Goal: Task Accomplishment & Management: Manage account settings

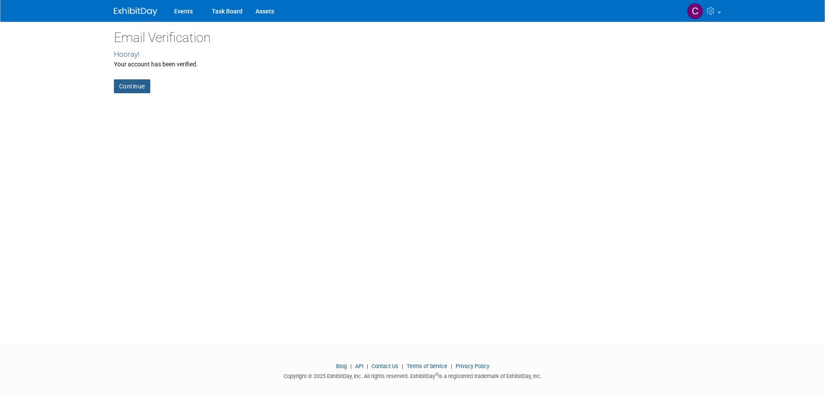
click at [132, 84] on link "Continue" at bounding box center [132, 86] width 36 height 14
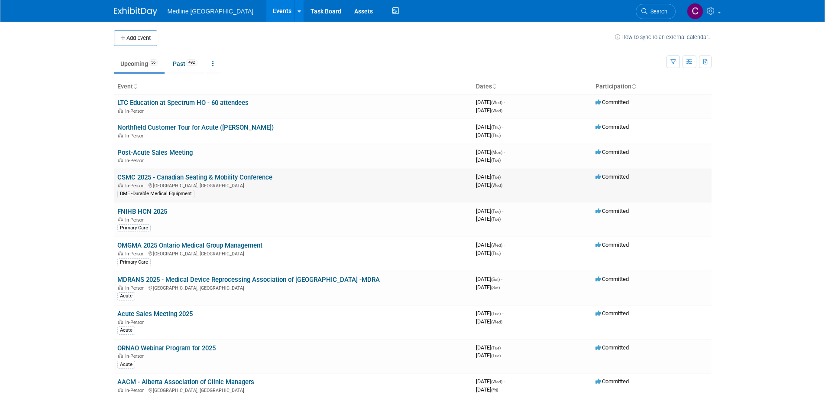
click at [146, 178] on link "CSMC 2025 - Canadian Seating & Mobility Conference" at bounding box center [194, 177] width 155 height 8
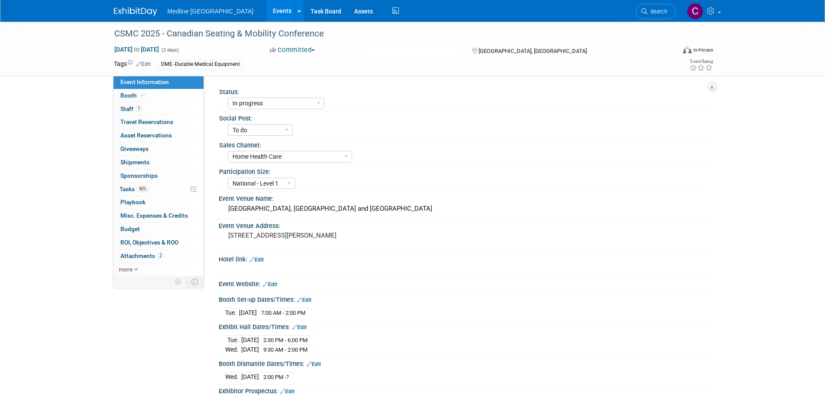
select select "In progress"
select select "To do"
select select "Home Health Care"
select select "National - Level 1"
click at [143, 108] on link "1 Staff 1" at bounding box center [159, 109] width 90 height 13
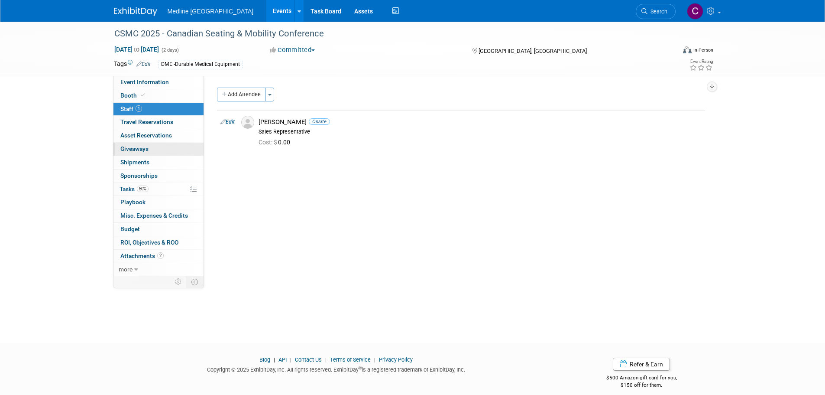
click at [161, 143] on link "0 Giveaways 0" at bounding box center [159, 149] width 90 height 13
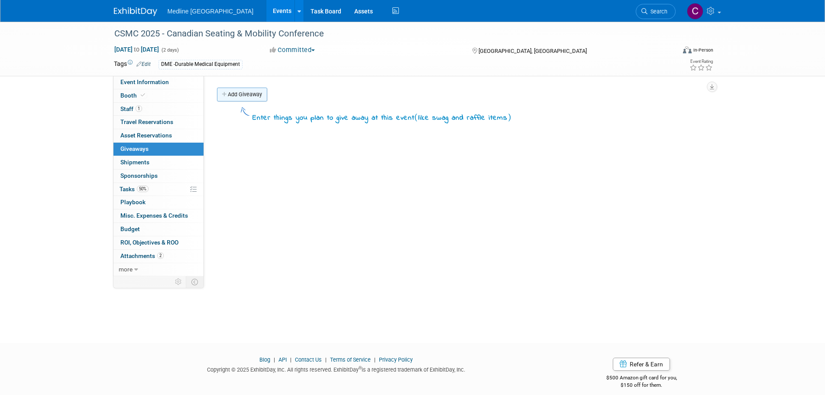
click at [232, 91] on link "Add Giveaway" at bounding box center [242, 95] width 50 height 14
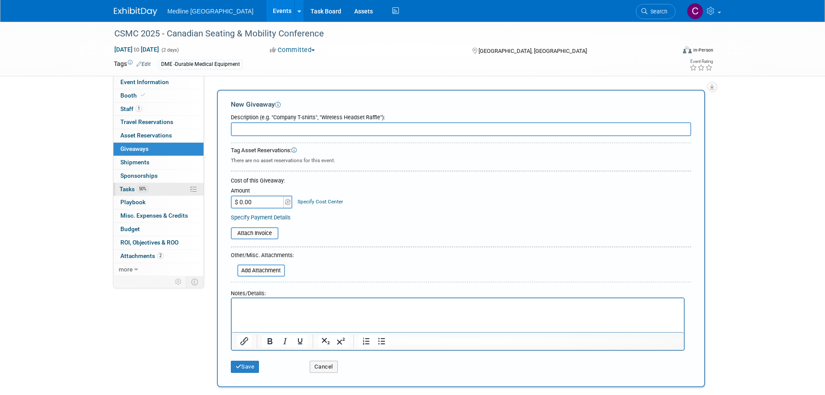
click at [130, 183] on link "50% Tasks 50%" at bounding box center [159, 189] width 90 height 13
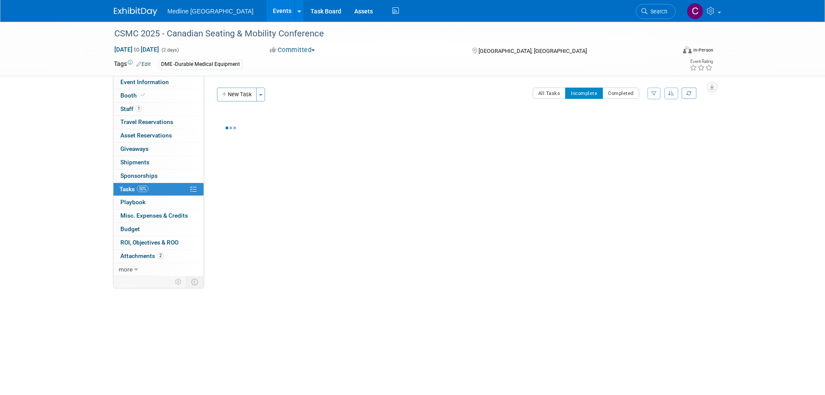
click at [130, 189] on span "Tasks 50%" at bounding box center [134, 188] width 29 height 7
click at [241, 98] on button "New Task" at bounding box center [237, 95] width 40 height 14
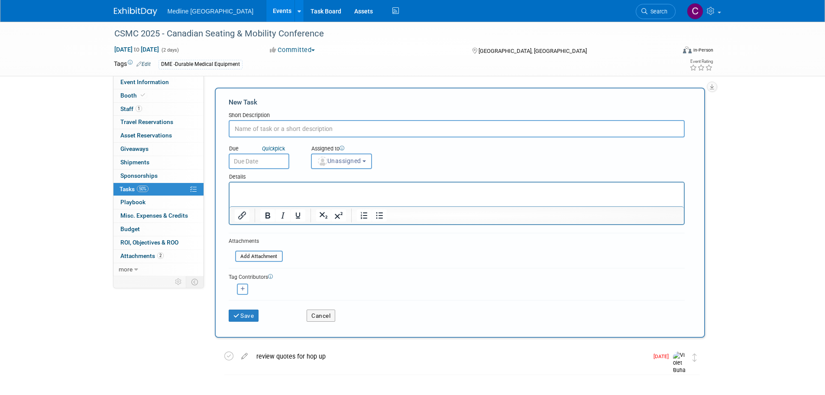
click at [255, 127] on input "text" at bounding box center [457, 128] width 456 height 17
type input "Order Samples from CS"
click at [306, 189] on p "Rich Text Area. Press ALT-0 for help." at bounding box center [456, 190] width 445 height 9
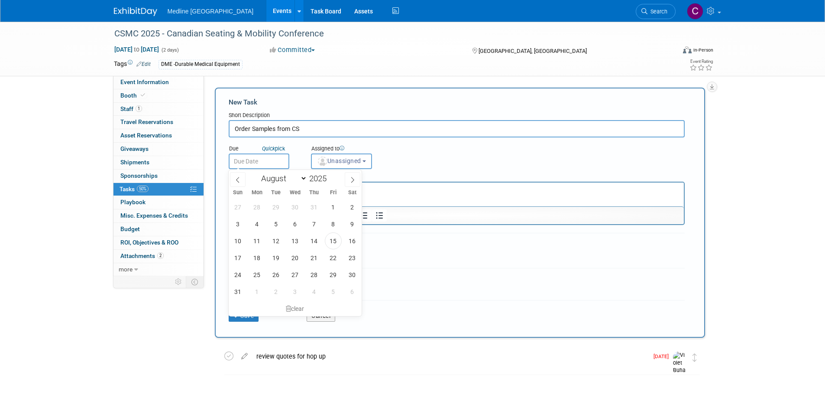
click at [254, 159] on input "text" at bounding box center [259, 161] width 61 height 16
click at [352, 183] on span at bounding box center [353, 179] width 16 height 15
click at [237, 178] on icon at bounding box center [238, 180] width 6 height 6
select select "7"
click at [275, 275] on span "26" at bounding box center [276, 274] width 17 height 17
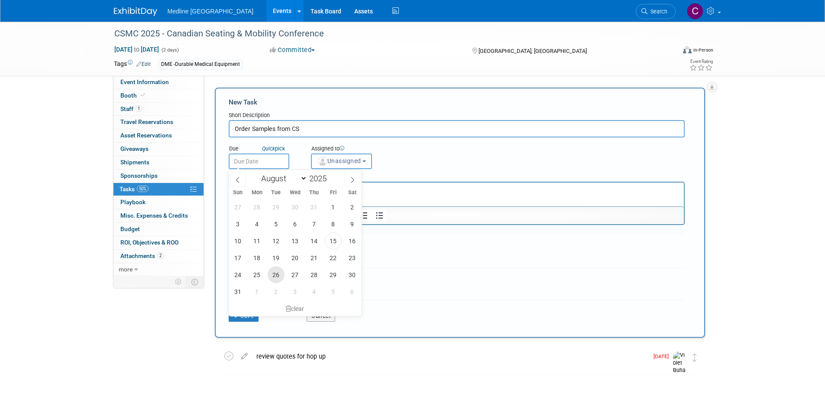
type input "Aug 26, 2025"
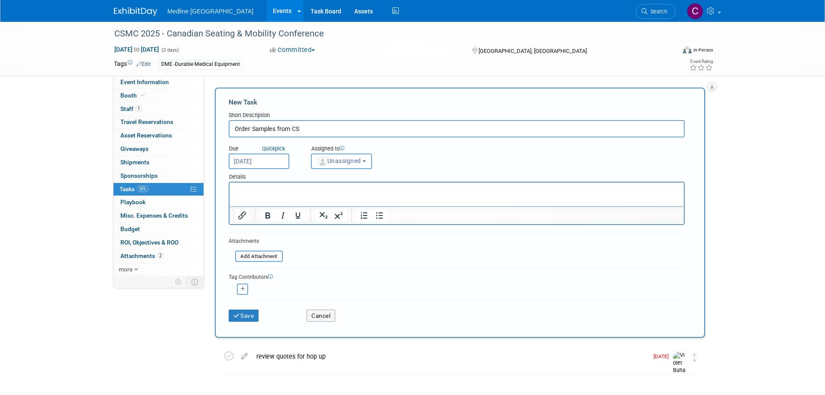
click at [354, 162] on span "Unassigned" at bounding box center [339, 160] width 44 height 7
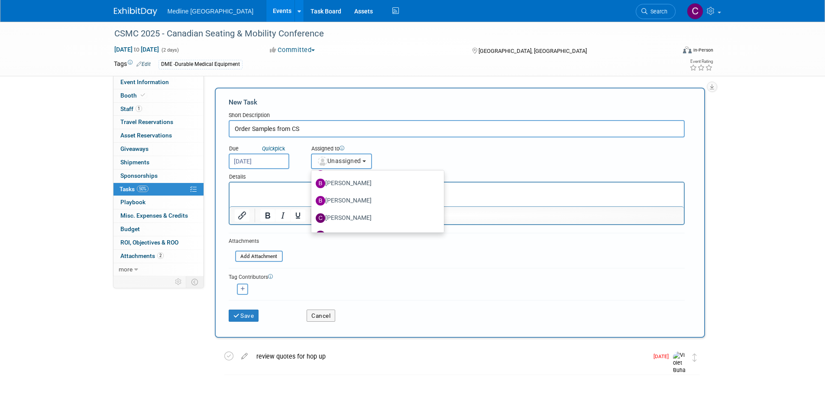
scroll to position [173, 0]
click at [347, 159] on span "Unassigned" at bounding box center [339, 160] width 44 height 7
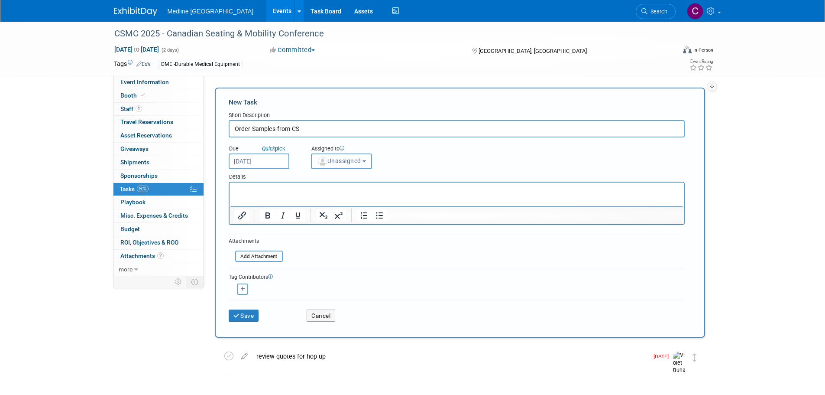
click at [345, 160] on span "Unassigned" at bounding box center [339, 160] width 44 height 7
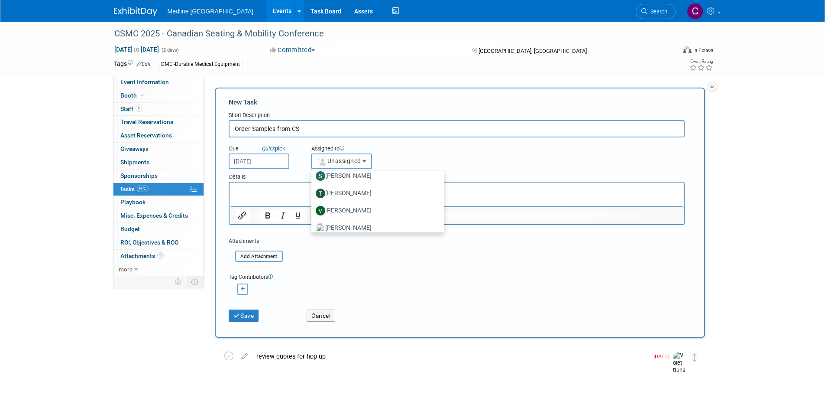
scroll to position [776, 0]
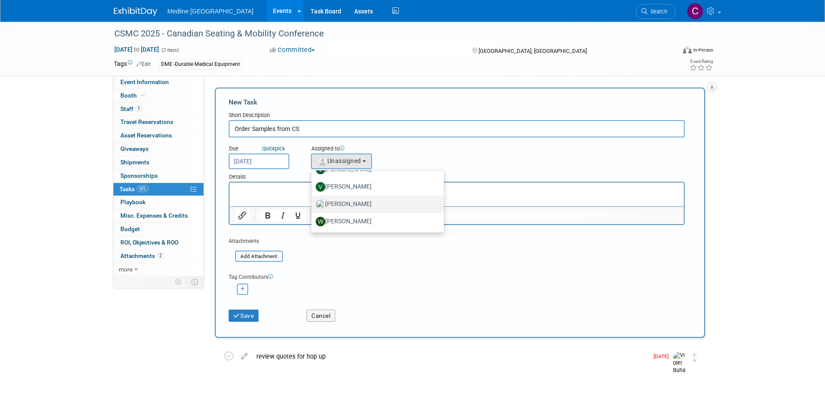
drag, startPoint x: 360, startPoint y: 203, endPoint x: 131, endPoint y: 20, distance: 292.8
click at [360, 203] on label "Violet Buha" at bounding box center [376, 204] width 120 height 14
click at [313, 203] on input "Violet Buha" at bounding box center [310, 203] width 6 height 6
select select "83b9ebe3-1f55-4182-aebd-dfdf9a1e5ee7"
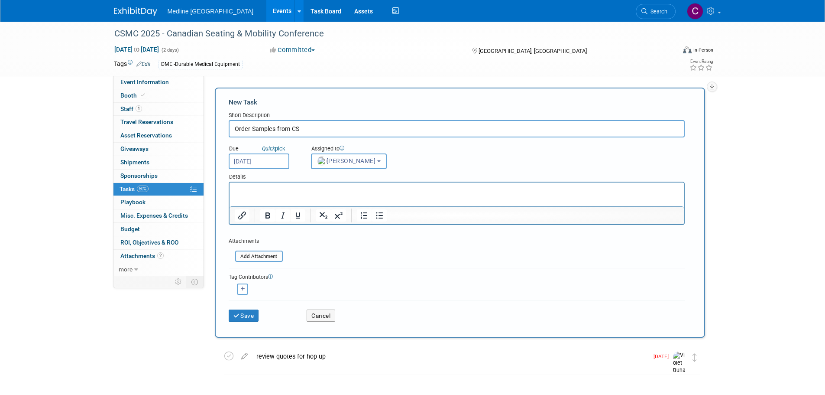
click at [321, 190] on p "Rich Text Area. Press ALT-0 for help." at bounding box center [456, 190] width 445 height 9
click at [243, 286] on icon "button" at bounding box center [243, 288] width 4 height 5
select select
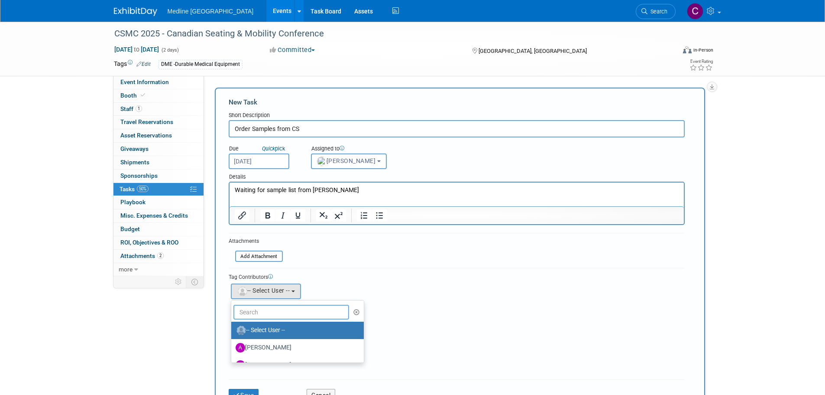
click at [248, 313] on input "text" at bounding box center [292, 312] width 116 height 15
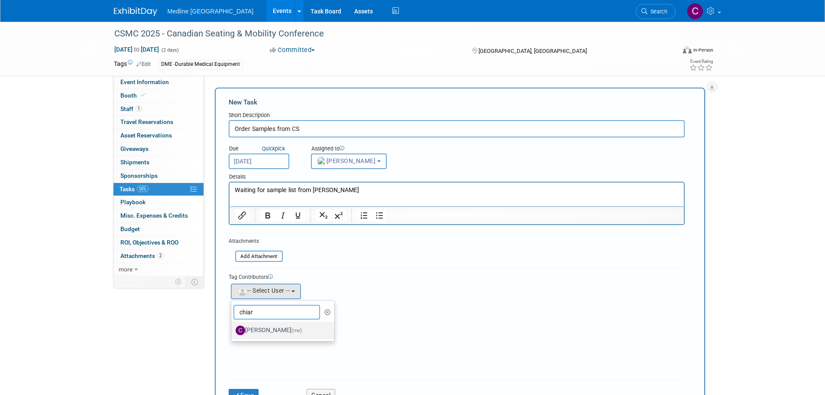
type input "chiar"
click at [252, 330] on label "Chiara Bergamin (me)" at bounding box center [281, 330] width 91 height 14
click at [233, 330] on input "Chiara Bergamin (me)" at bounding box center [230, 329] width 6 height 6
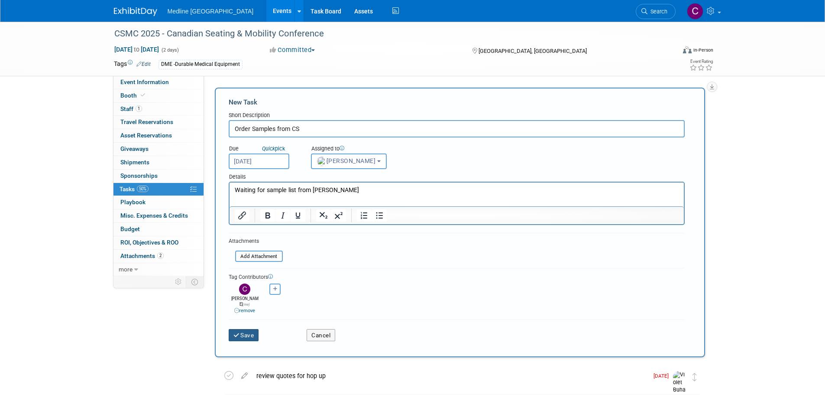
click at [249, 330] on button "Save" at bounding box center [244, 335] width 30 height 12
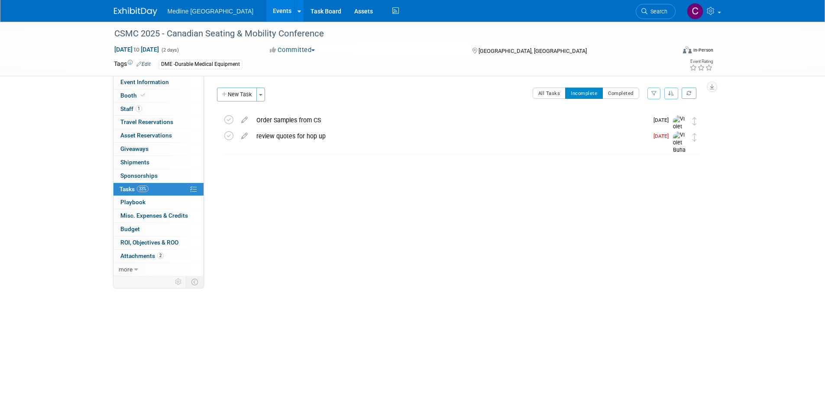
click at [300, 122] on div "Order Samples from CS" at bounding box center [450, 120] width 396 height 15
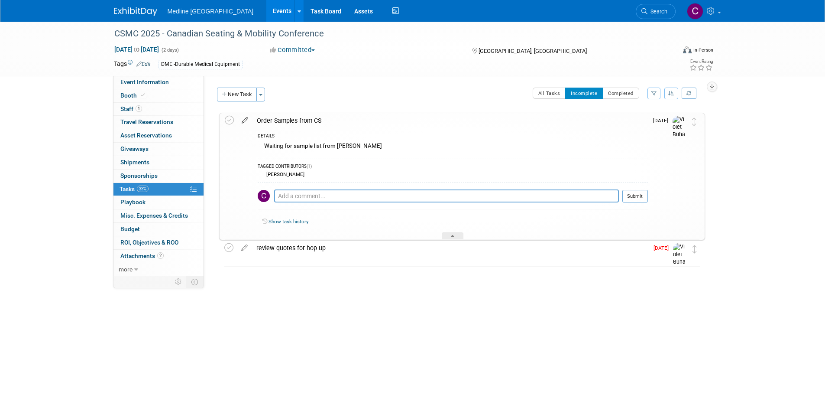
click at [242, 117] on icon at bounding box center [244, 118] width 15 height 11
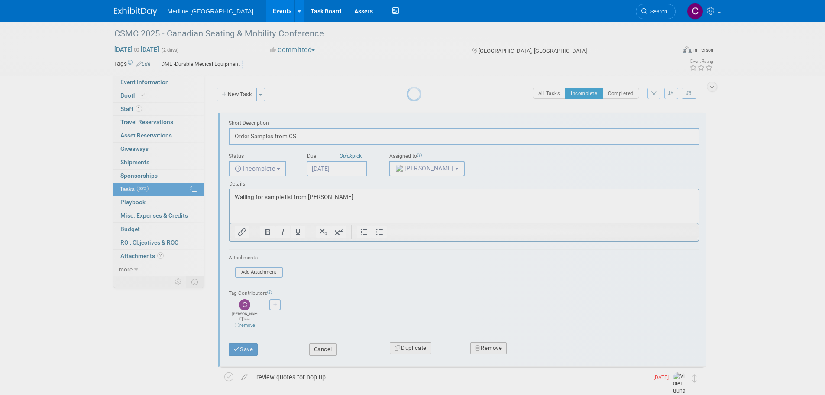
scroll to position [0, 0]
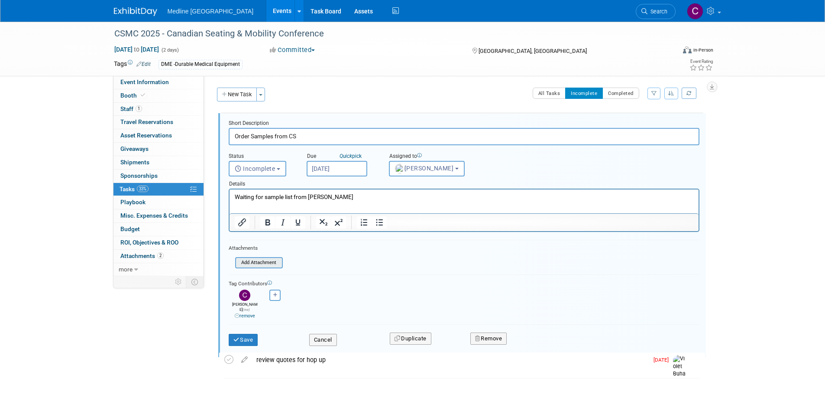
click at [269, 261] on input "file" at bounding box center [238, 263] width 88 height 10
click at [325, 334] on button "Cancel" at bounding box center [323, 340] width 28 height 12
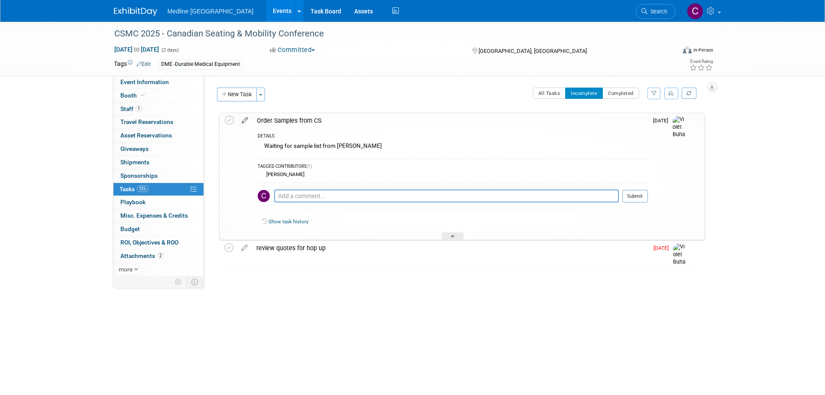
click at [240, 122] on icon at bounding box center [244, 118] width 15 height 11
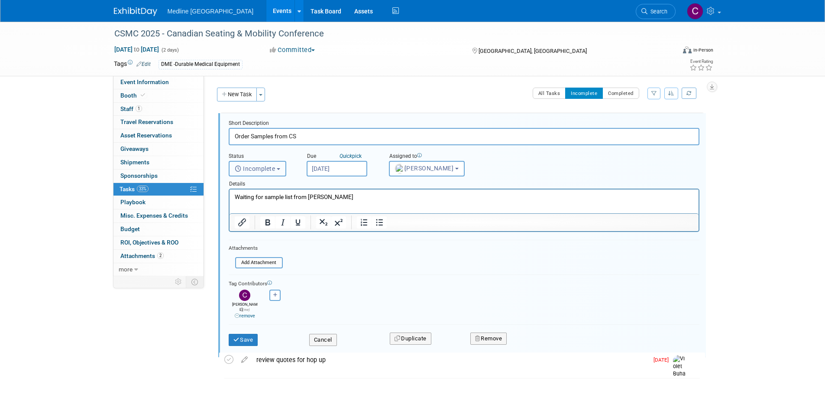
click at [265, 168] on span "Incomplete" at bounding box center [255, 168] width 41 height 7
click at [33, 175] on div "CSMC 2025 - Canadian Seating & Mobility Conference Sep 9, 2025 to Sep 10, 2025 …" at bounding box center [412, 221] width 825 height 399
click at [259, 167] on span "Incomplete" at bounding box center [255, 168] width 41 height 7
click at [78, 230] on div "CSMC 2025 - Canadian Seating & Mobility Conference Sep 9, 2025 to Sep 10, 2025 …" at bounding box center [412, 221] width 825 height 399
click at [326, 335] on button "Cancel" at bounding box center [323, 340] width 28 height 12
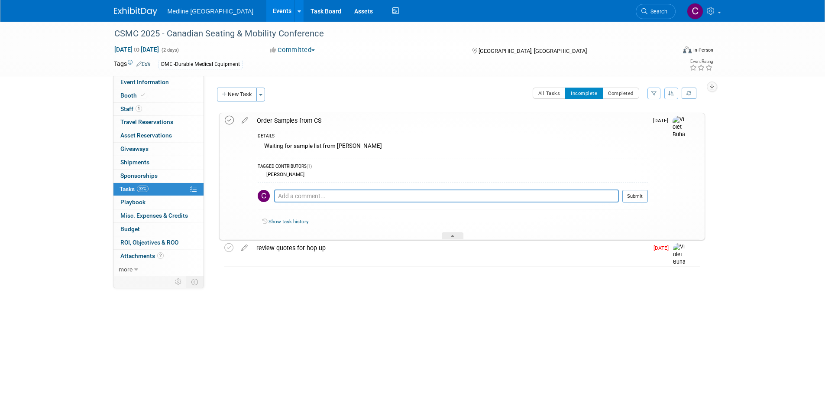
click at [227, 120] on icon at bounding box center [229, 120] width 9 height 9
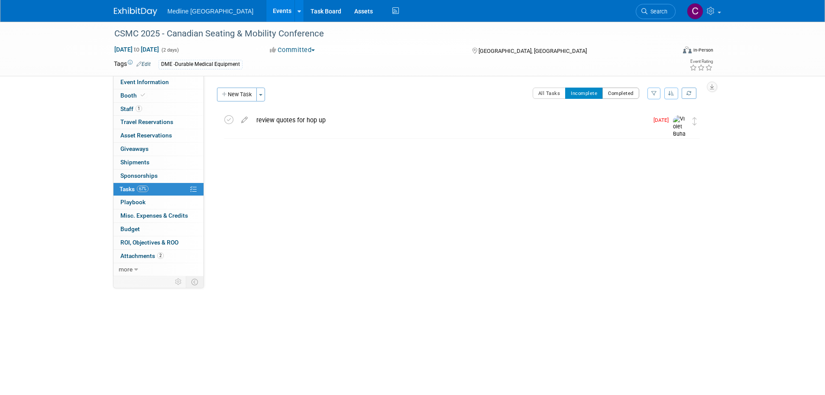
click at [628, 94] on button "Completed" at bounding box center [621, 93] width 37 height 11
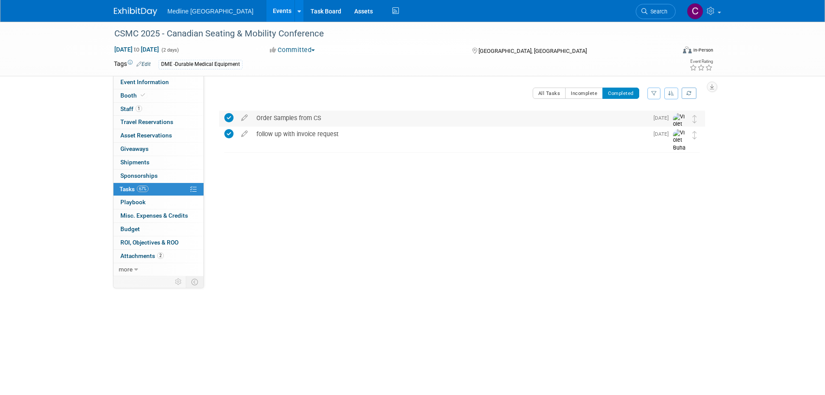
click at [227, 117] on icon at bounding box center [228, 117] width 9 height 9
click at [582, 90] on button "Incomplete" at bounding box center [584, 93] width 38 height 11
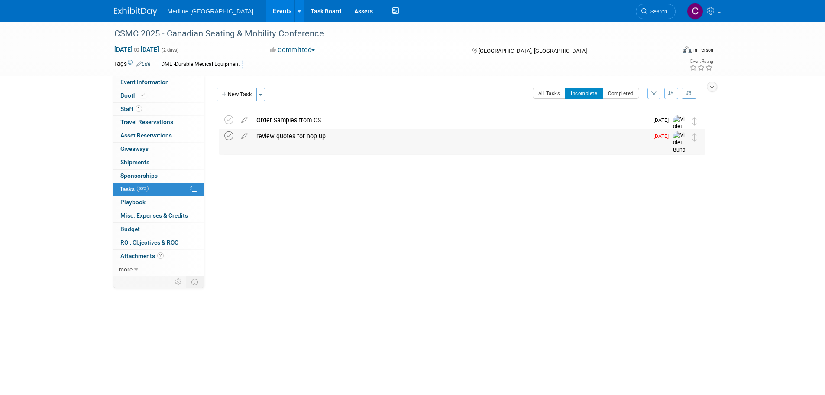
click at [230, 135] on icon at bounding box center [228, 135] width 9 height 9
click at [124, 93] on span "Booth" at bounding box center [133, 95] width 26 height 7
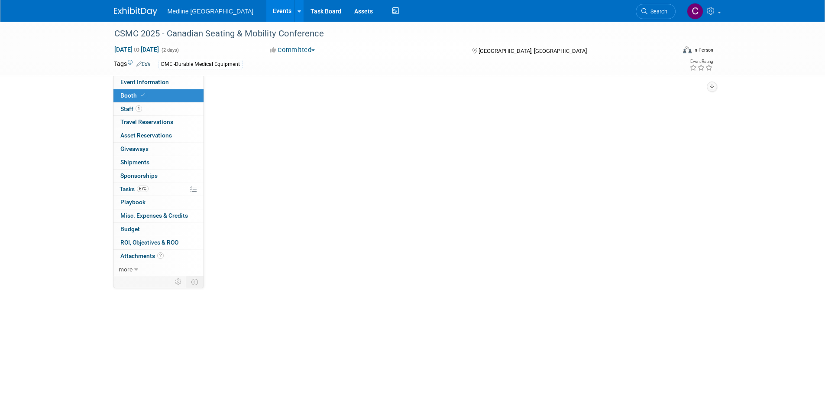
select select "4"
